Goal: Navigation & Orientation: Understand site structure

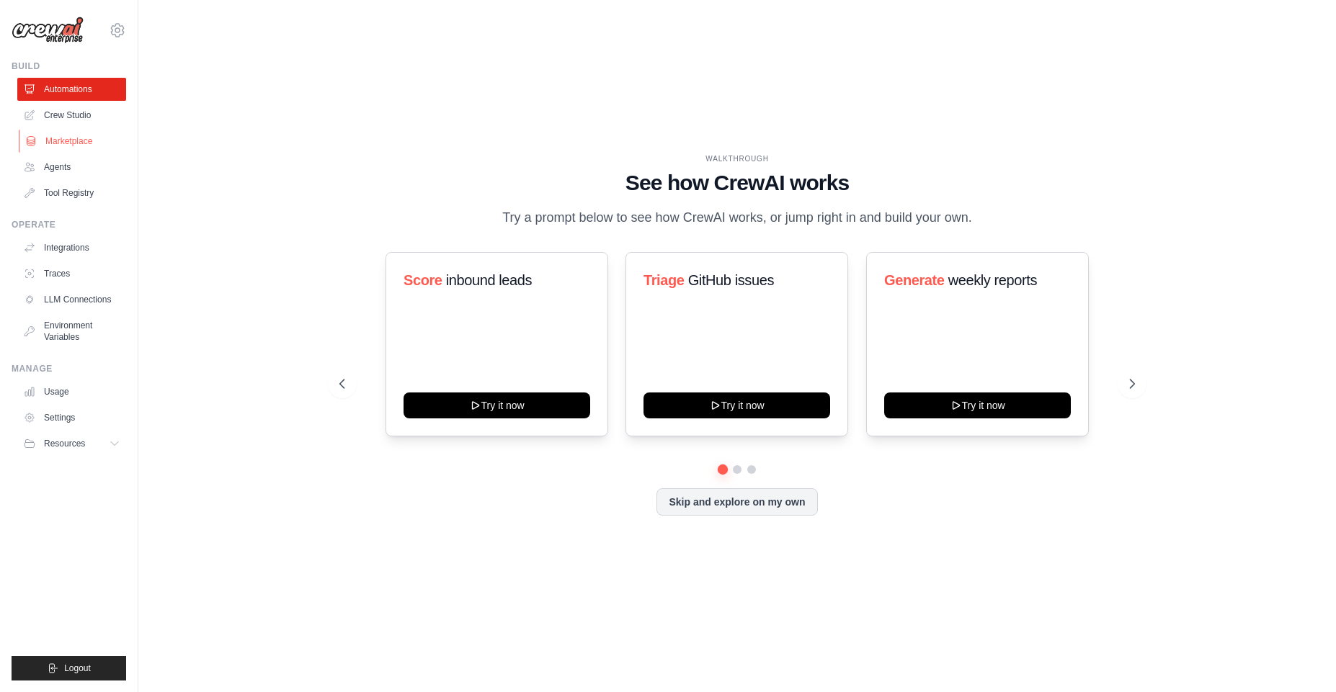
click at [89, 138] on link "Marketplace" at bounding box center [73, 141] width 109 height 23
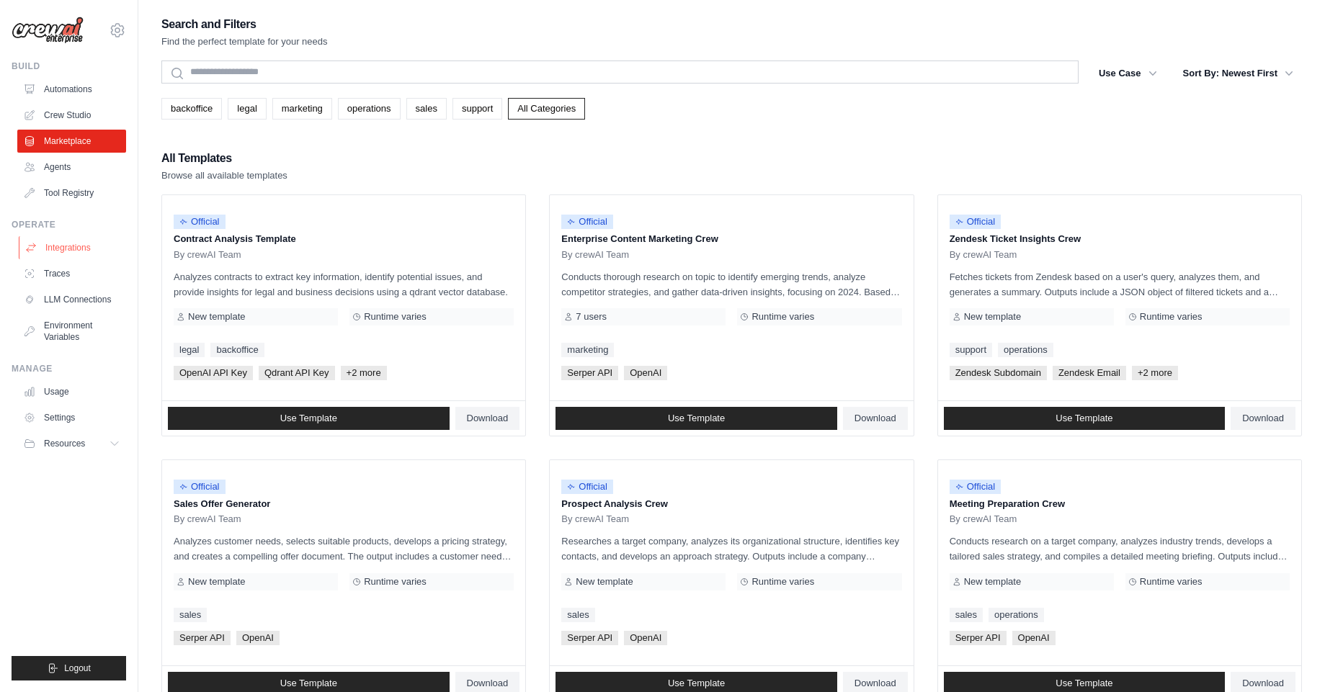
click at [89, 258] on link "Integrations" at bounding box center [73, 247] width 109 height 23
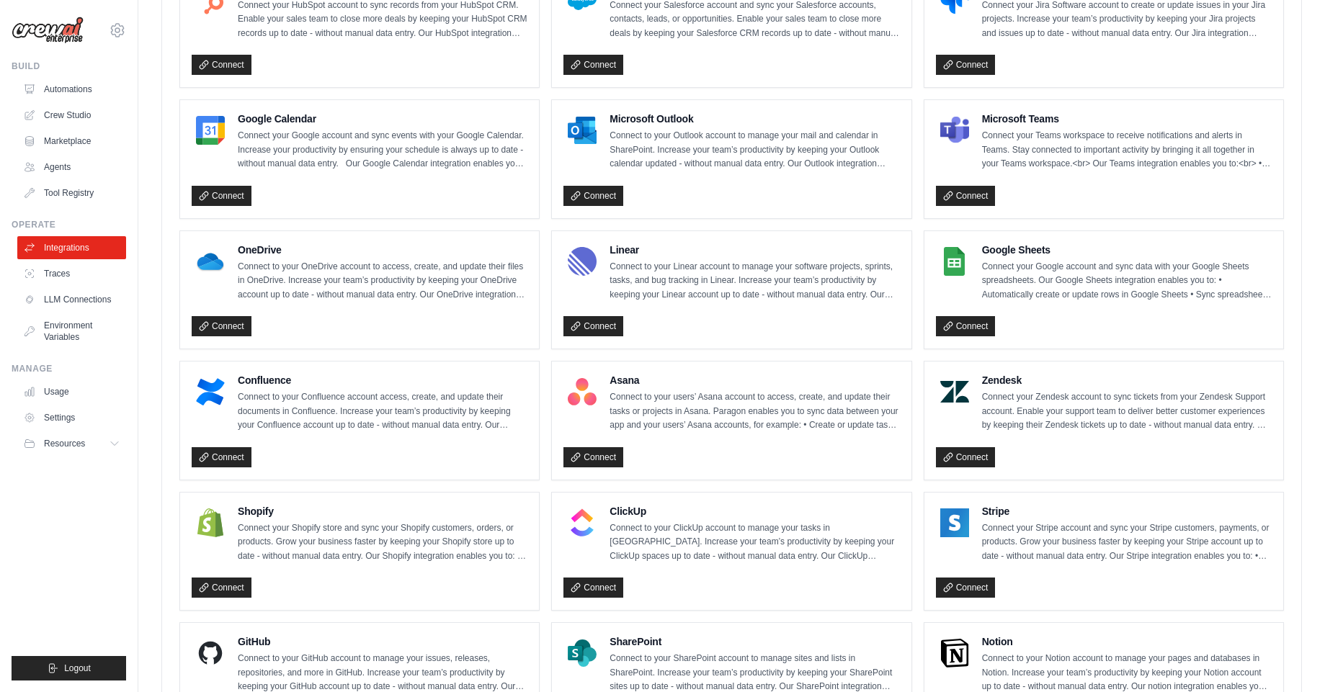
scroll to position [692, 0]
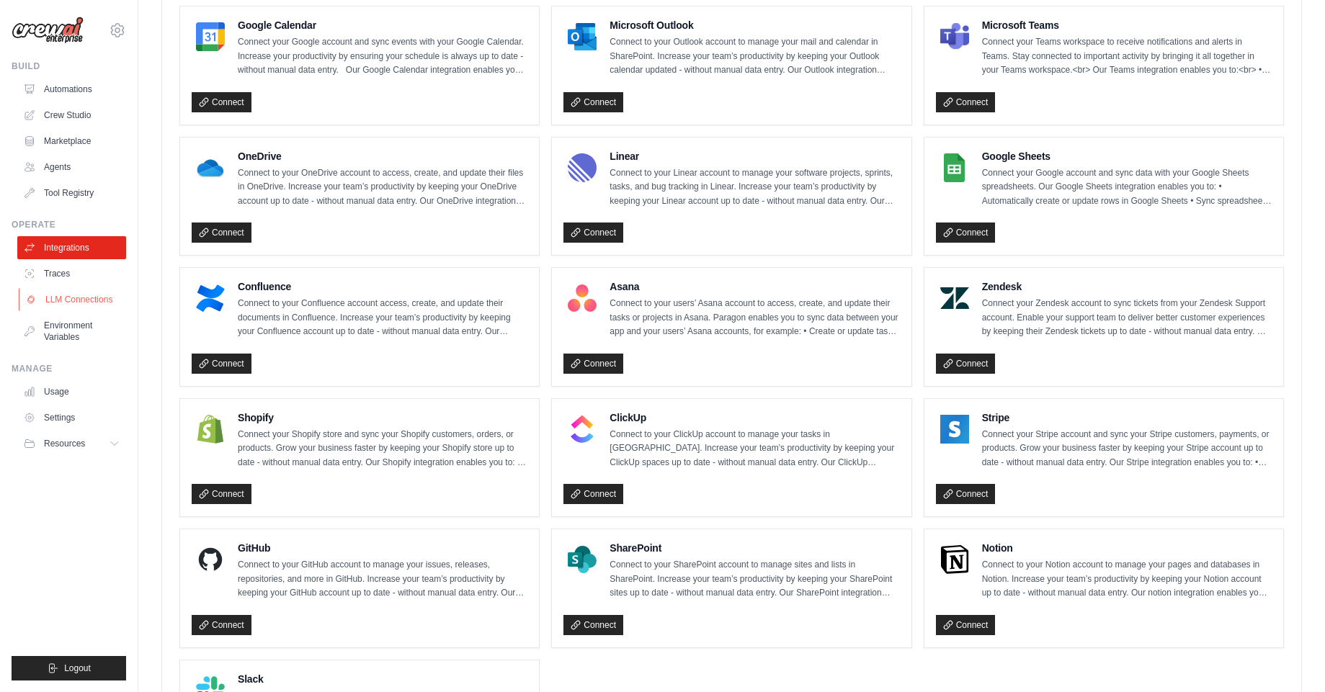
click at [75, 298] on link "LLM Connections" at bounding box center [73, 299] width 109 height 23
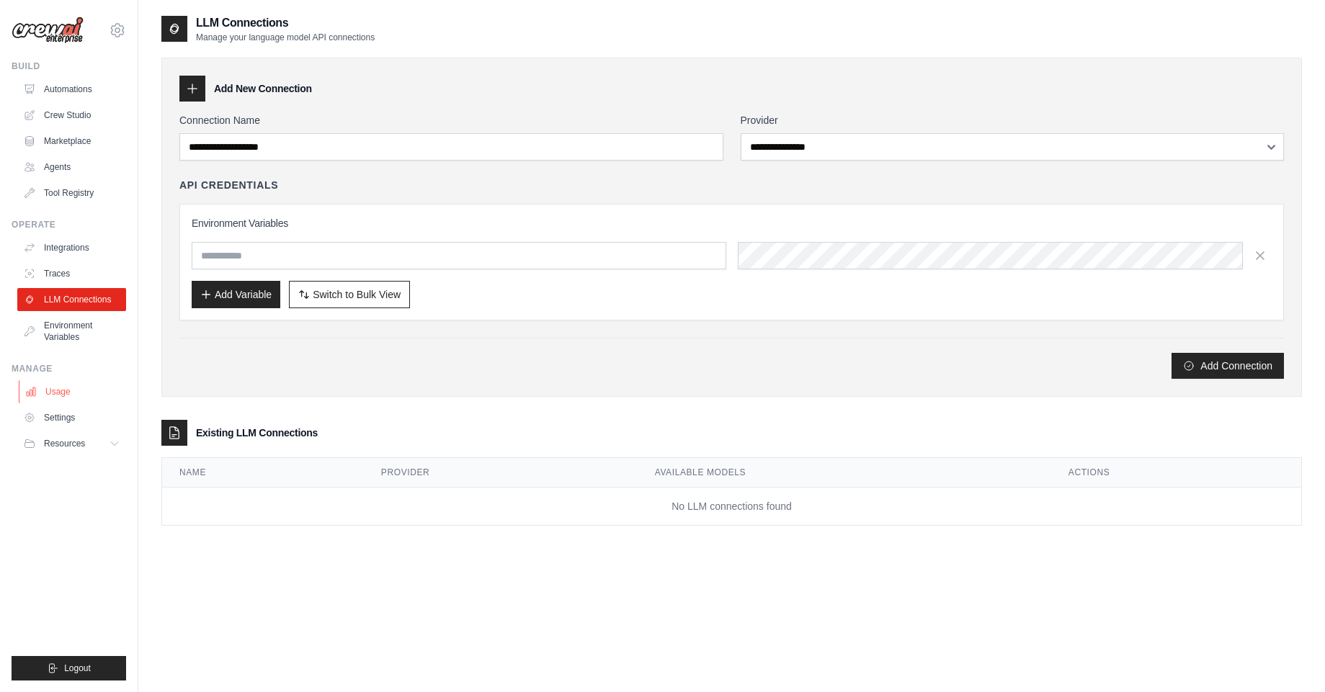
click at [71, 390] on link "Usage" at bounding box center [73, 391] width 109 height 23
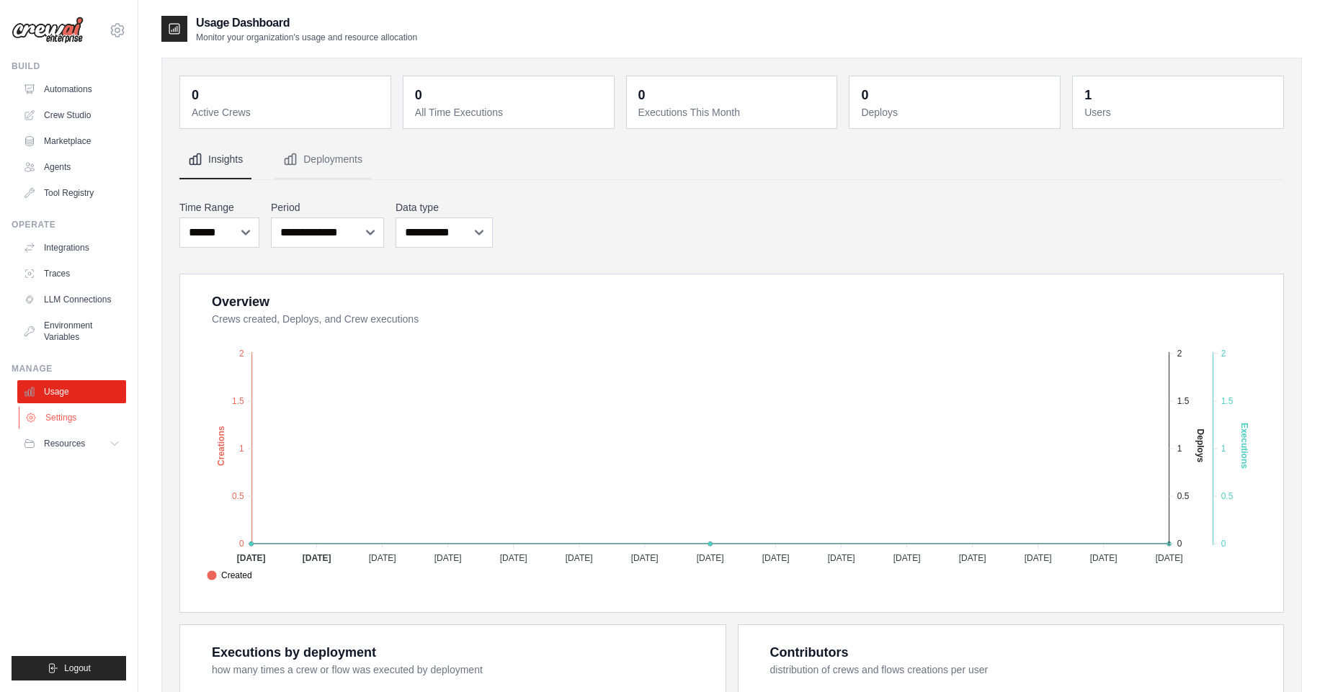
click at [63, 421] on link "Settings" at bounding box center [73, 417] width 109 height 23
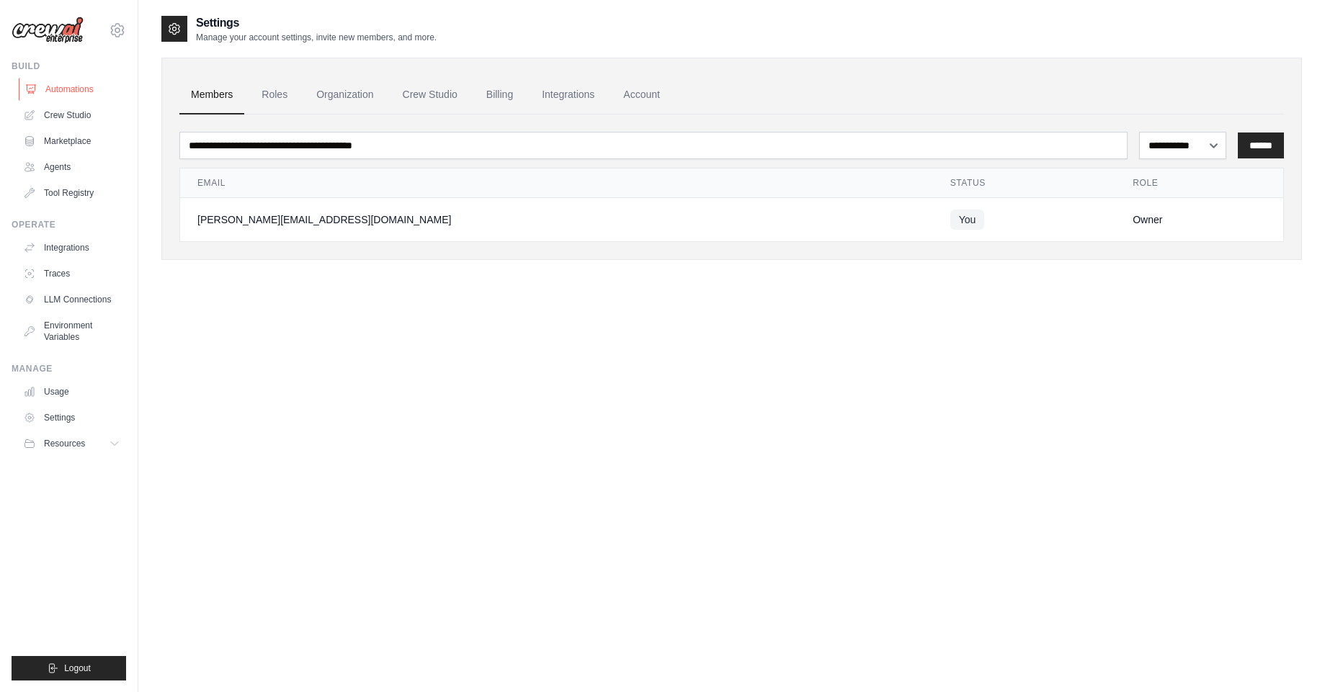
click at [76, 91] on link "Automations" at bounding box center [73, 89] width 109 height 23
